Goal: Information Seeking & Learning: Learn about a topic

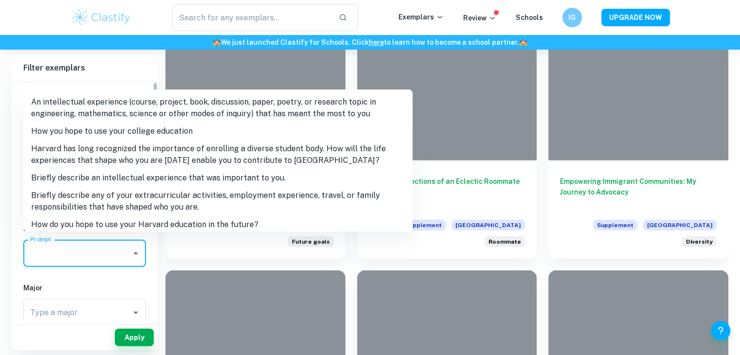
click at [112, 246] on input "Prompt" at bounding box center [77, 253] width 99 height 18
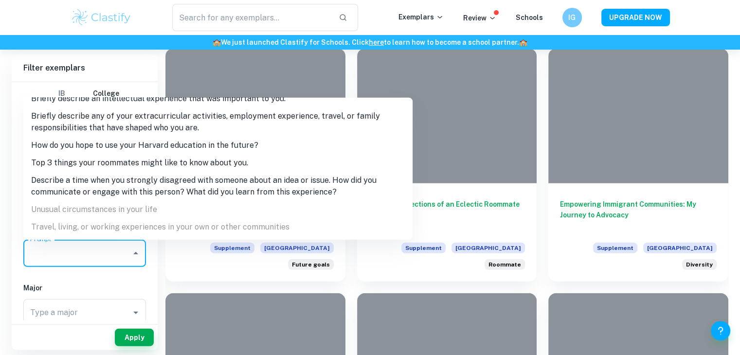
scroll to position [88, 0]
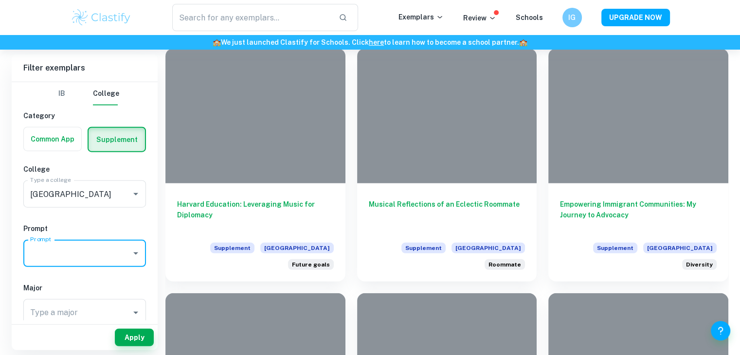
click at [93, 249] on input "Prompt" at bounding box center [77, 253] width 99 height 18
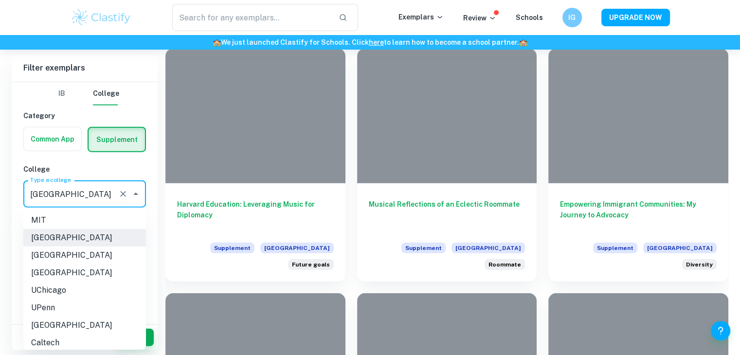
click at [101, 195] on input "[GEOGRAPHIC_DATA]" at bounding box center [71, 194] width 87 height 18
click at [123, 197] on icon "Clear" at bounding box center [123, 194] width 10 height 10
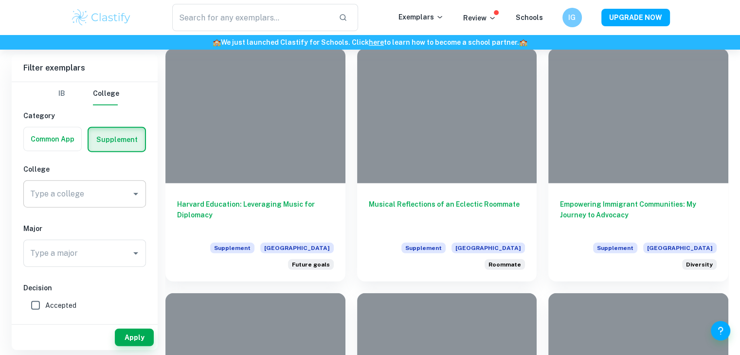
click at [31, 171] on h6 "College" at bounding box center [84, 169] width 123 height 11
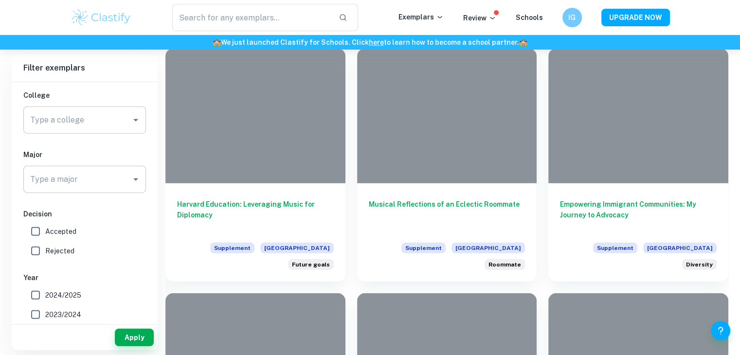
scroll to position [72, 0]
click at [38, 233] on input "Accepted" at bounding box center [35, 233] width 19 height 19
checkbox input "true"
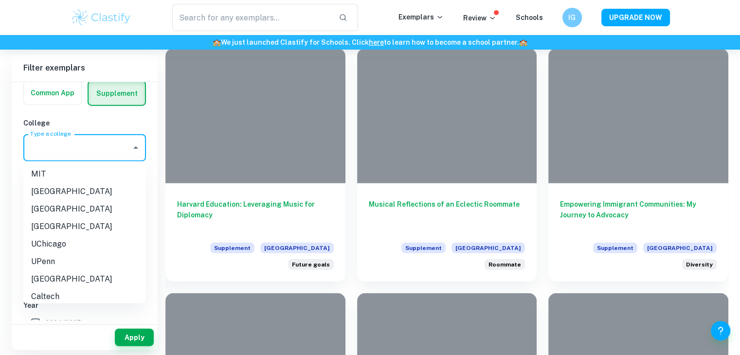
click at [121, 141] on input "Type a college" at bounding box center [77, 148] width 99 height 18
click at [89, 177] on li "MIT" at bounding box center [84, 174] width 123 height 18
type input "MIT"
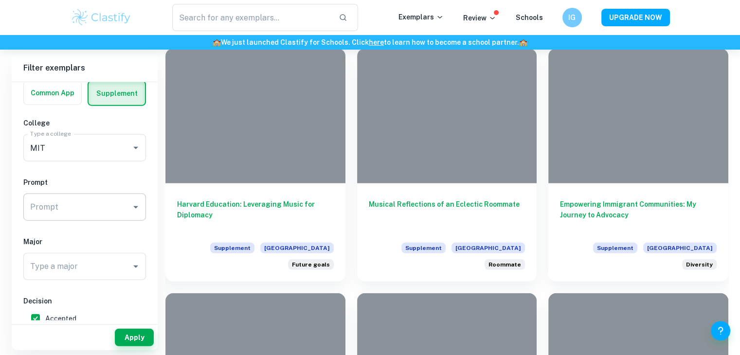
click at [95, 196] on div "Prompt" at bounding box center [84, 207] width 123 height 27
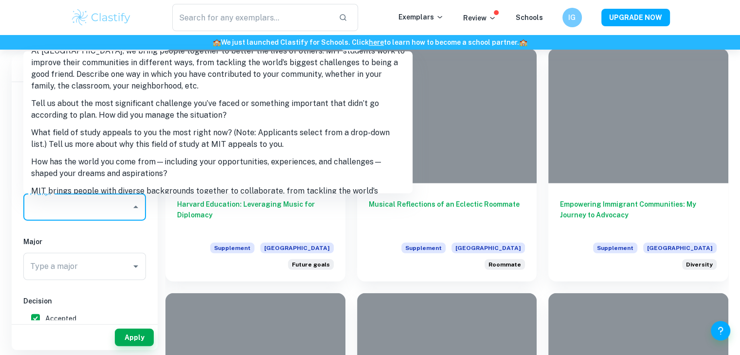
scroll to position [78, 0]
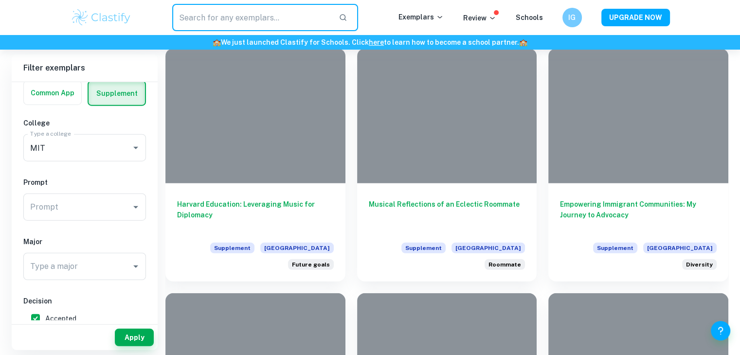
click at [257, 19] on input "text" at bounding box center [251, 17] width 159 height 27
paste input "Describe a time when you strongly disagreed with someone about an idea or issue…"
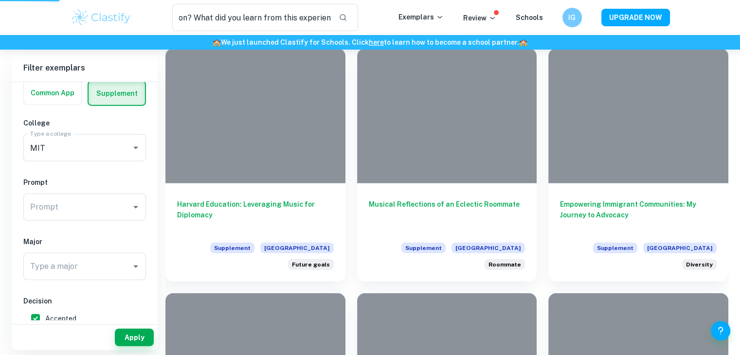
scroll to position [0, 0]
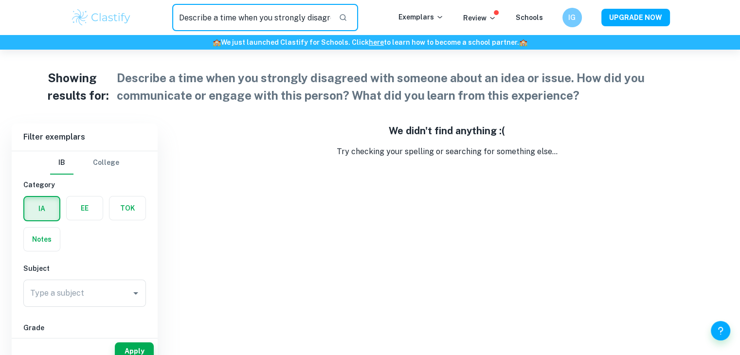
click at [323, 11] on input "Describe a time when you strongly disagreed with someone about an idea or issue…" at bounding box center [251, 17] width 159 height 27
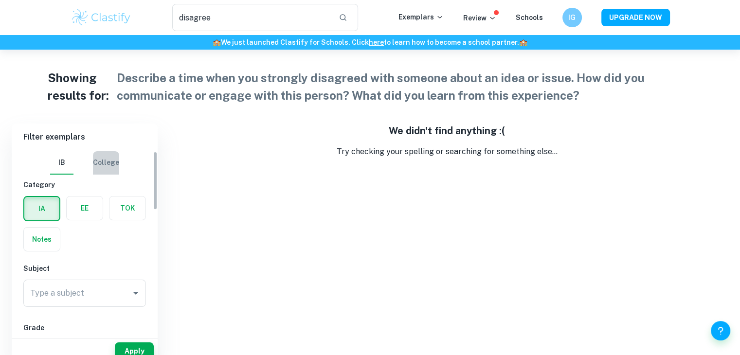
click at [96, 165] on button "College" at bounding box center [106, 162] width 26 height 23
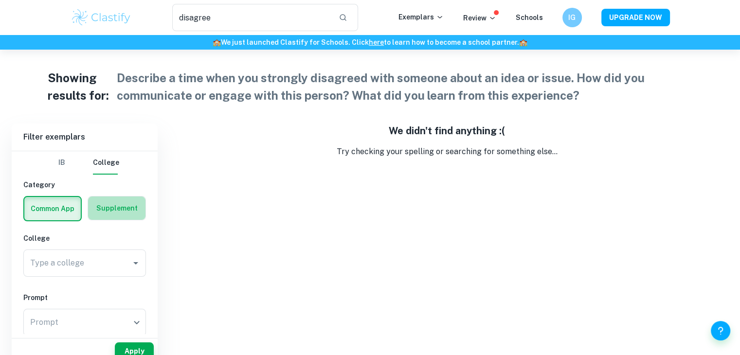
click at [117, 206] on label "button" at bounding box center [116, 207] width 57 height 23
click at [0, 0] on input "radio" at bounding box center [0, 0] width 0 height 0
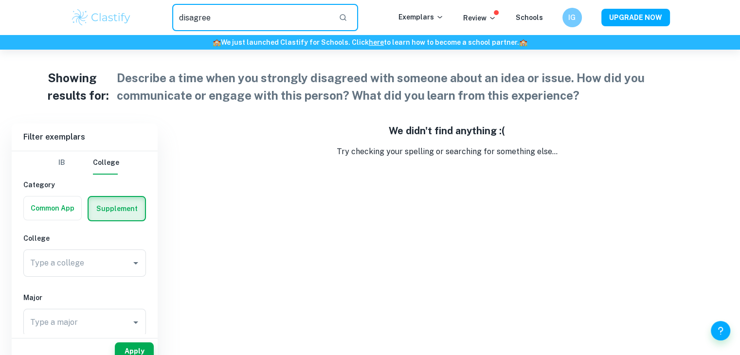
click at [280, 8] on input "disagree" at bounding box center [251, 17] width 159 height 27
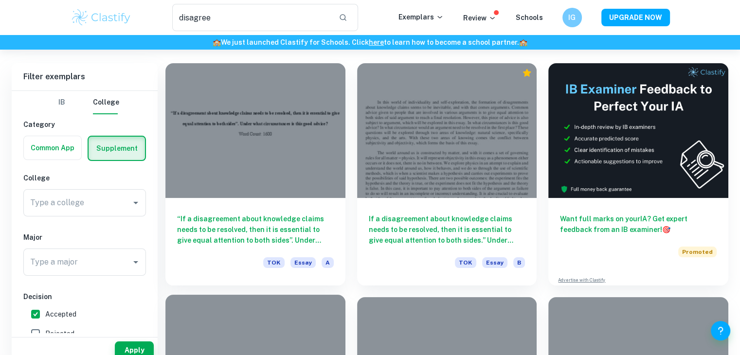
scroll to position [42, 0]
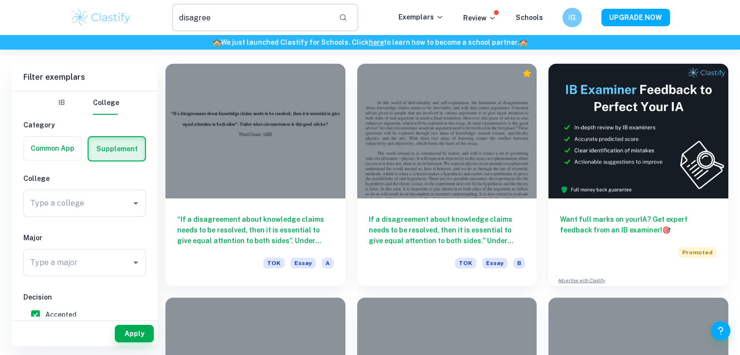
drag, startPoint x: 307, startPoint y: 2, endPoint x: 298, endPoint y: 12, distance: 13.4
click at [298, 12] on div "disagree ​ Exemplars Review Schools IG UPGRADE NOW" at bounding box center [370, 17] width 740 height 35
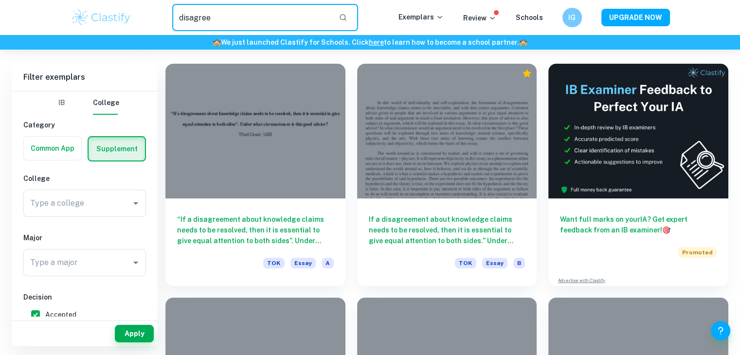
click at [298, 12] on input "disagree" at bounding box center [251, 17] width 159 height 27
type input "d"
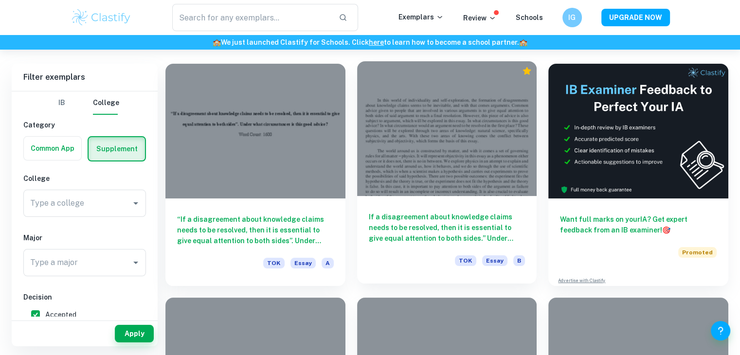
click at [424, 212] on h6 "If a disagreement about knowledge claims needs to be resolved, then it is essen…" at bounding box center [447, 228] width 157 height 32
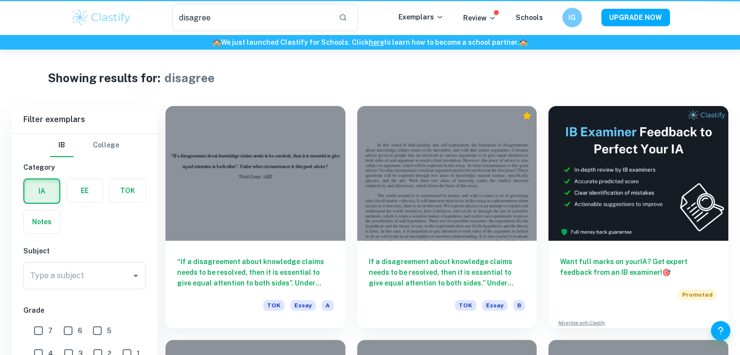
scroll to position [42, 0]
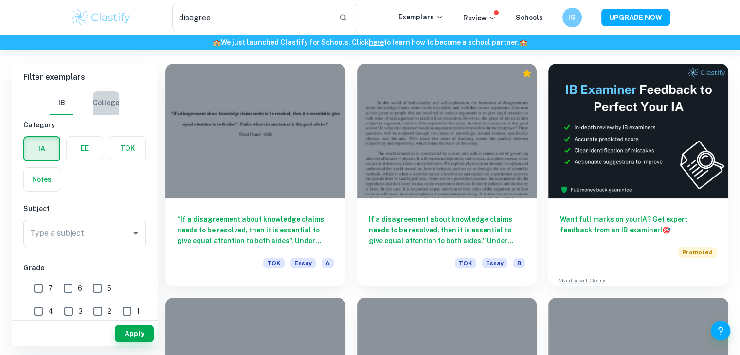
click at [106, 101] on button "College" at bounding box center [106, 102] width 26 height 23
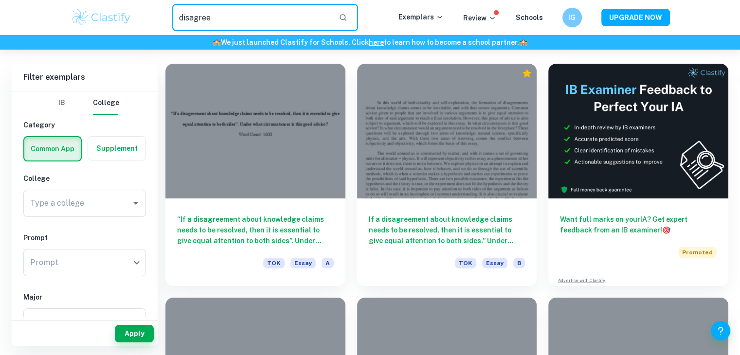
click at [262, 18] on input "disagree" at bounding box center [251, 17] width 159 height 27
type input "d"
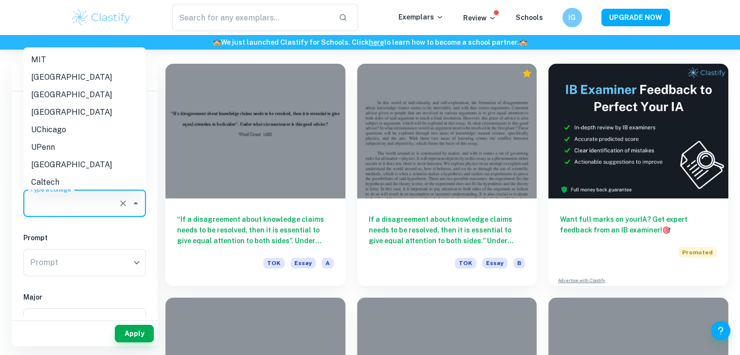
drag, startPoint x: 88, startPoint y: 201, endPoint x: 71, endPoint y: 151, distance: 52.4
click at [71, 151] on body "We value your privacy We use cookies to enhance your browsing experience, serve…" at bounding box center [370, 184] width 740 height 355
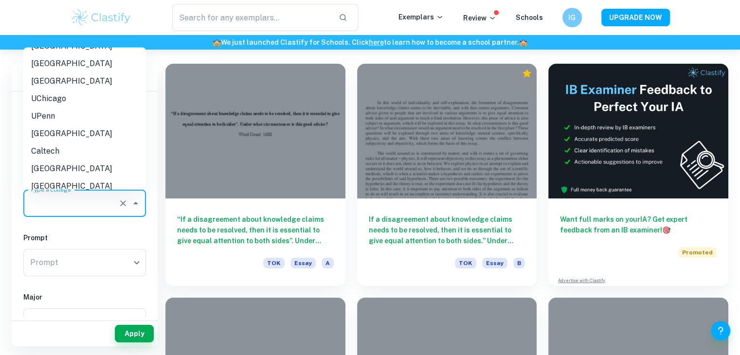
scroll to position [0, 0]
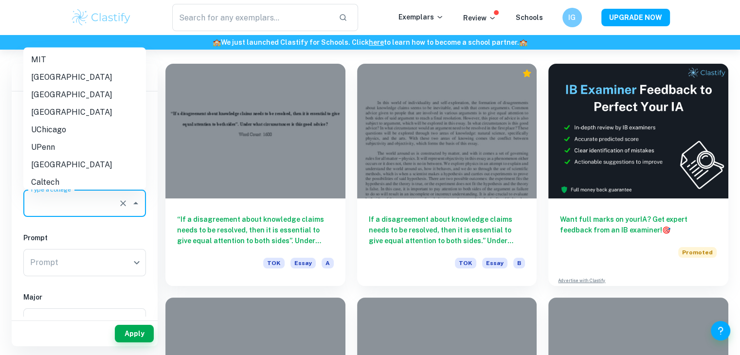
click at [93, 74] on li "[GEOGRAPHIC_DATA]" at bounding box center [84, 78] width 123 height 18
type input "[GEOGRAPHIC_DATA]"
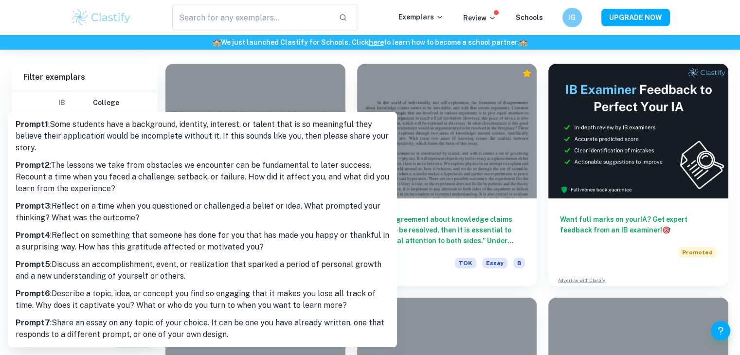
click at [74, 253] on body "We value your privacy We use cookies to enhance your browsing experience, serve…" at bounding box center [370, 184] width 740 height 355
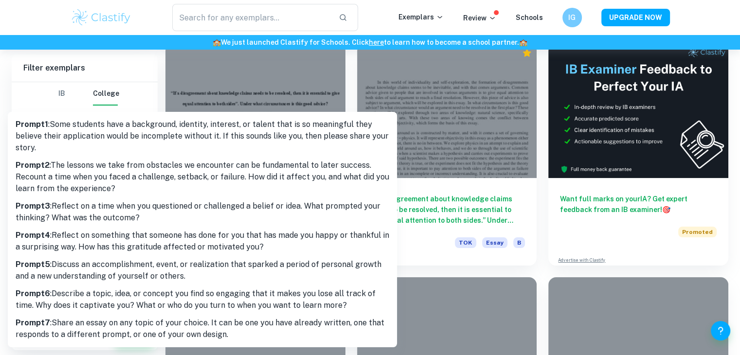
scroll to position [61, 0]
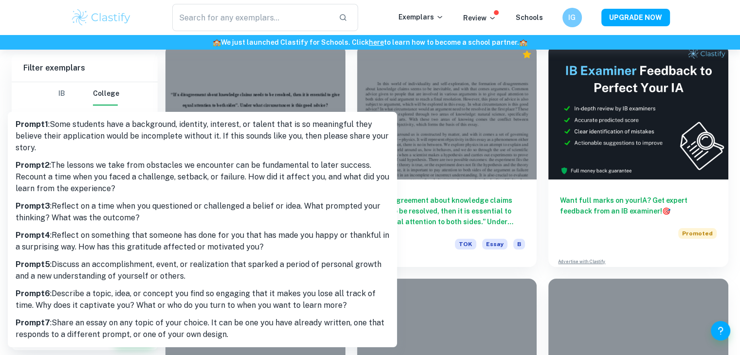
click at [117, 80] on div at bounding box center [370, 177] width 740 height 355
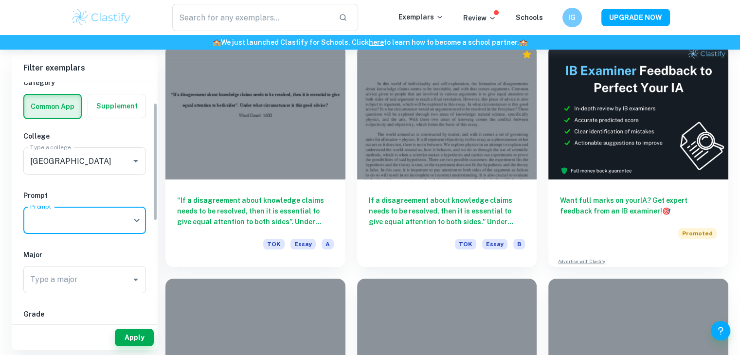
scroll to position [45, 0]
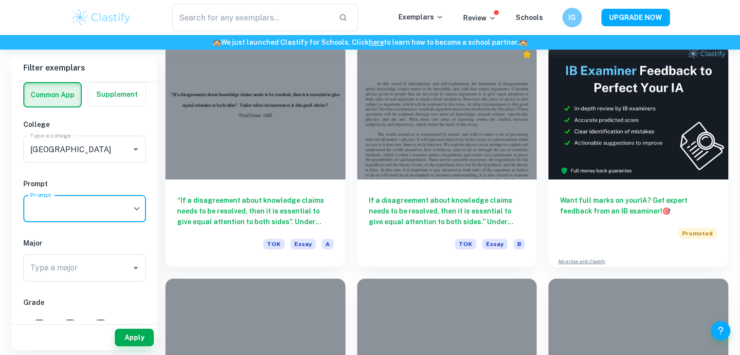
click at [75, 213] on body "We value your privacy We use cookies to enhance your browsing experience, serve…" at bounding box center [370, 165] width 740 height 355
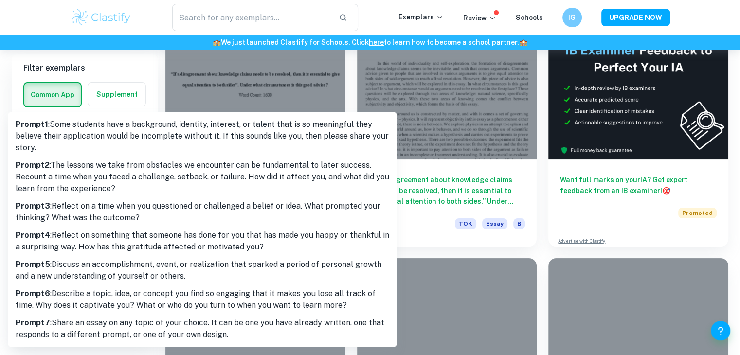
scroll to position [85, 0]
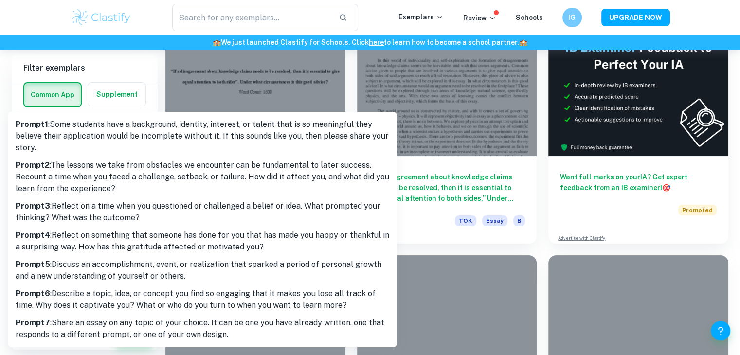
click at [125, 49] on div at bounding box center [370, 177] width 740 height 355
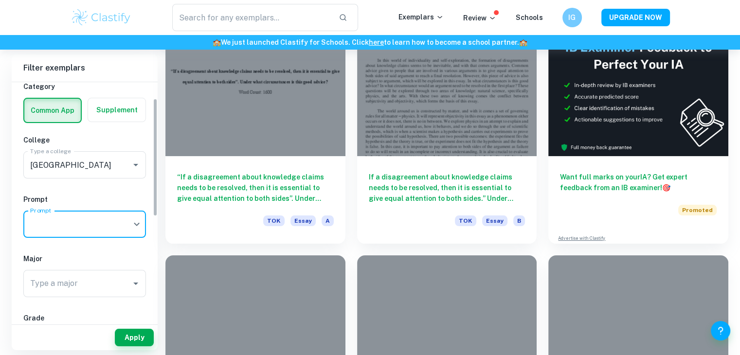
scroll to position [24, 0]
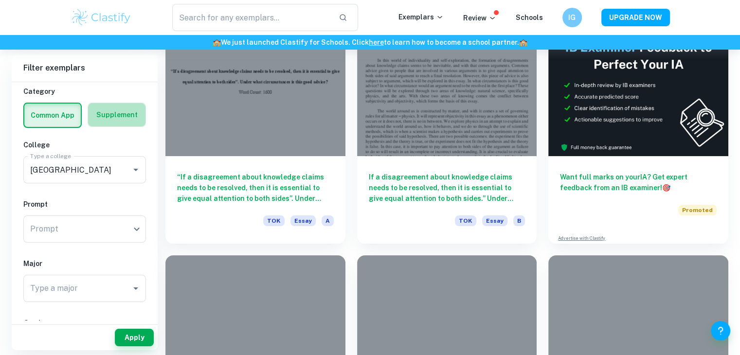
click at [124, 125] on label "button" at bounding box center [116, 114] width 57 height 23
click at [0, 0] on input "radio" at bounding box center [0, 0] width 0 height 0
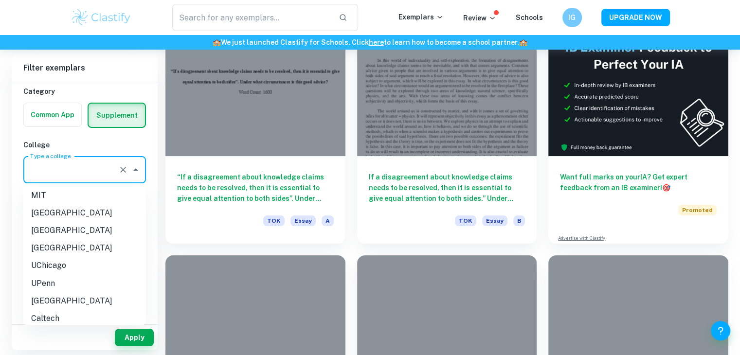
click at [98, 171] on input "Type a college" at bounding box center [71, 169] width 87 height 18
click at [80, 214] on li "[GEOGRAPHIC_DATA]" at bounding box center [84, 213] width 123 height 18
type input "[GEOGRAPHIC_DATA]"
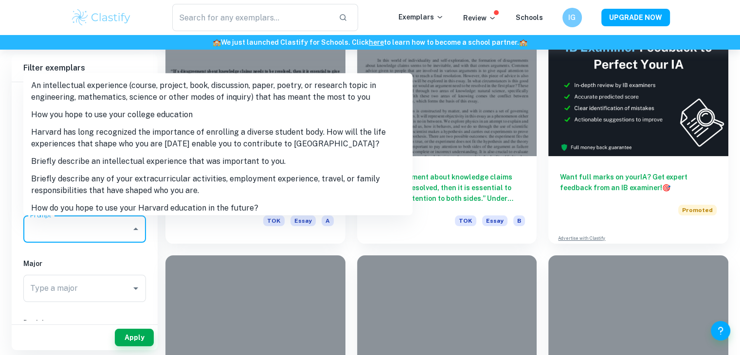
click at [82, 225] on input "Prompt" at bounding box center [77, 229] width 99 height 18
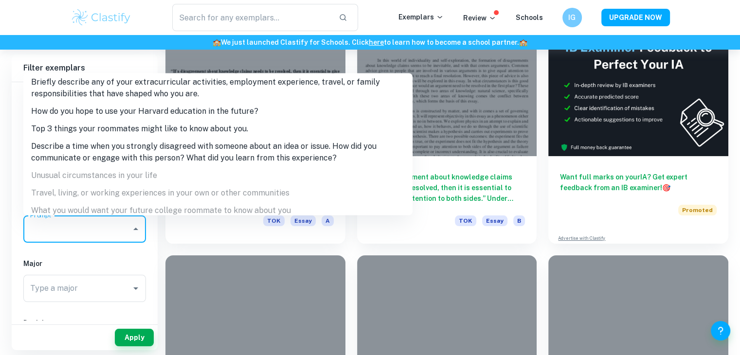
scroll to position [98, 0]
click at [288, 150] on li "Describe a time when you strongly disagreed with someone about an idea or issue…" at bounding box center [217, 150] width 389 height 29
type input "Describe a time when you strongly disagreed with someone about an idea or issue…"
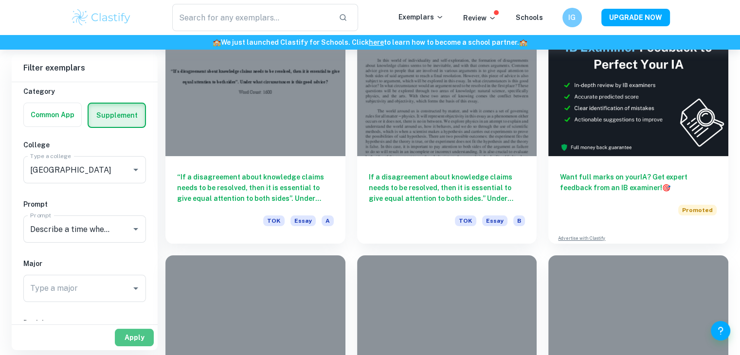
click at [136, 333] on button "Apply" at bounding box center [134, 338] width 39 height 18
type input "disagree"
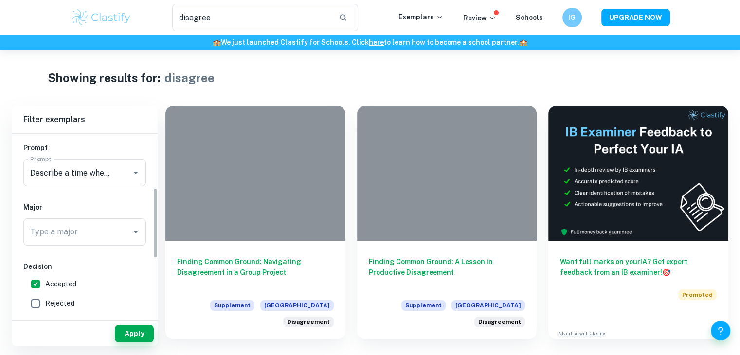
scroll to position [131, 0]
click at [46, 278] on label "Accepted" at bounding box center [82, 284] width 112 height 19
click at [45, 278] on input "Accepted" at bounding box center [35, 284] width 19 height 19
checkbox input "false"
click at [115, 326] on button "Apply" at bounding box center [134, 334] width 39 height 18
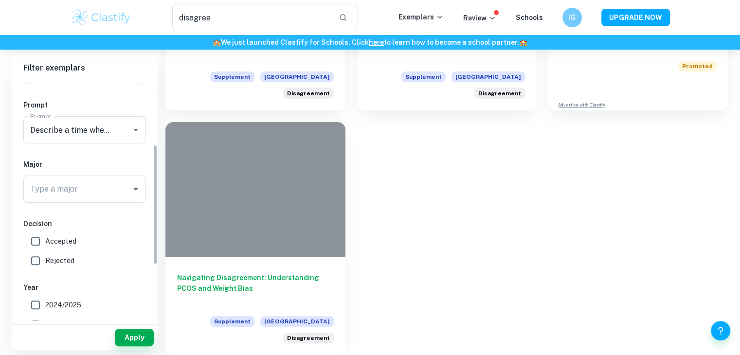
scroll to position [124, 0]
click at [58, 257] on span "Rejected" at bounding box center [59, 260] width 29 height 11
click at [45, 257] on input "Rejected" at bounding box center [35, 259] width 19 height 19
checkbox input "true"
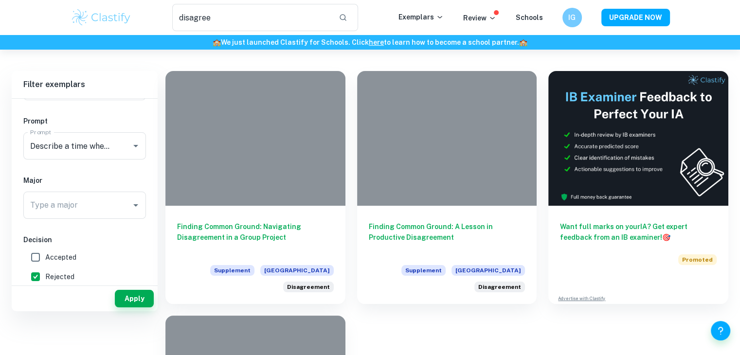
scroll to position [0, 0]
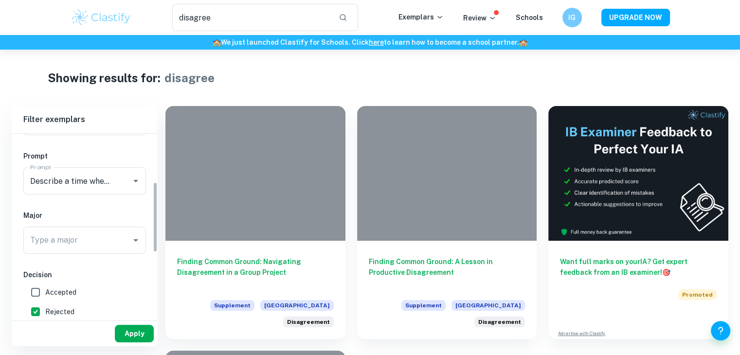
click at [126, 331] on button "Apply" at bounding box center [134, 334] width 39 height 18
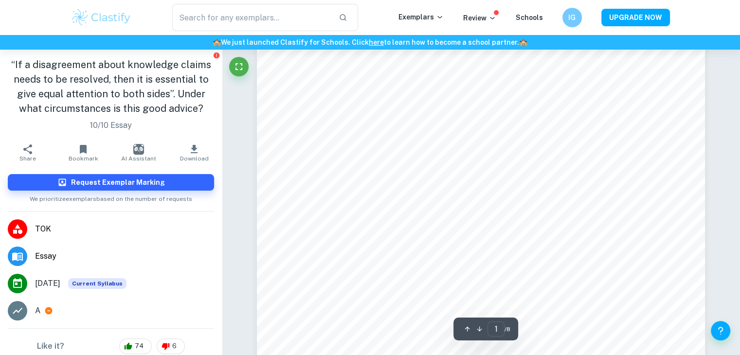
scroll to position [54, 0]
type input "5"
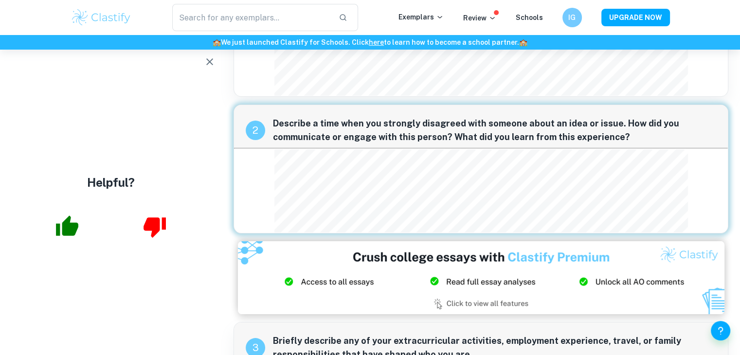
scroll to position [97, 0]
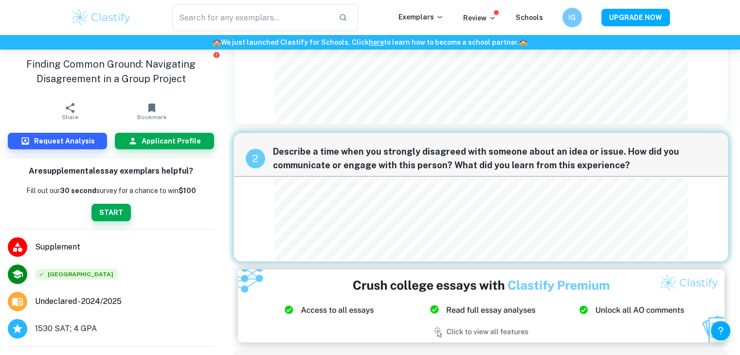
scroll to position [66, 0]
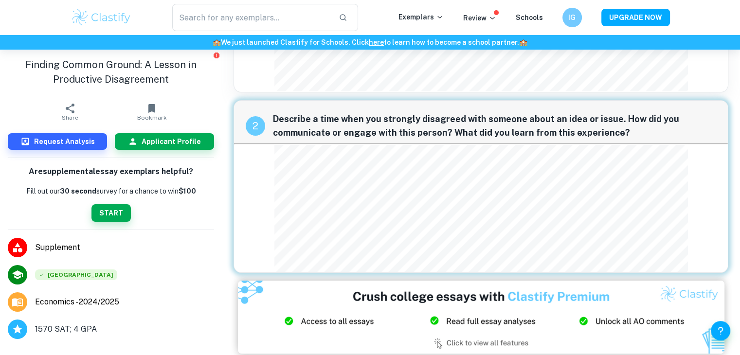
scroll to position [144, 0]
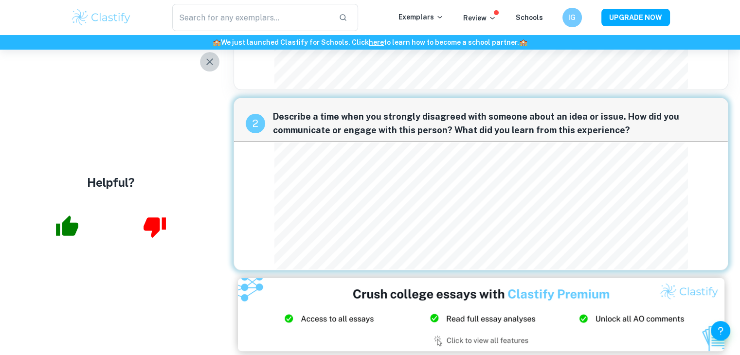
click at [212, 62] on icon "button" at bounding box center [210, 62] width 12 height 12
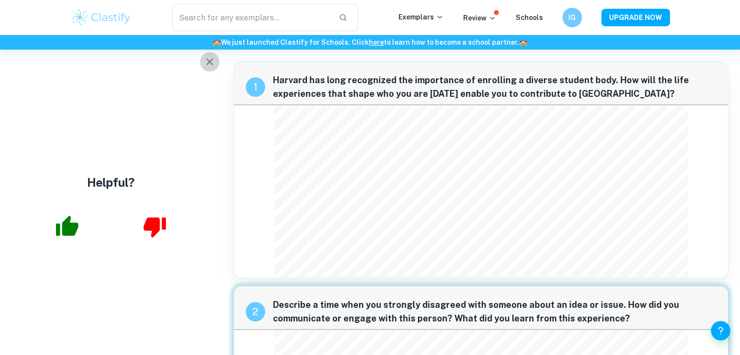
click at [206, 58] on icon "button" at bounding box center [210, 62] width 12 height 12
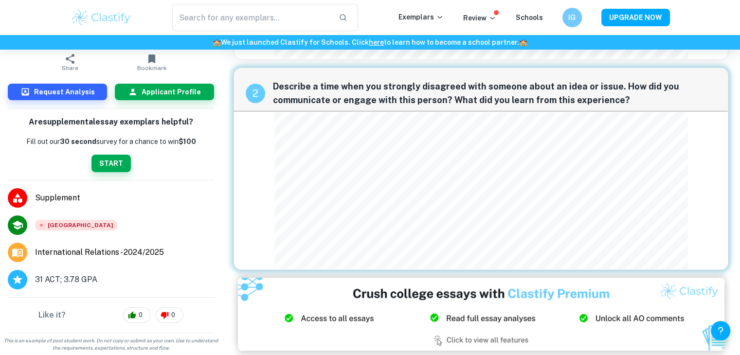
scroll to position [217, 0]
